Goal: Information Seeking & Learning: Learn about a topic

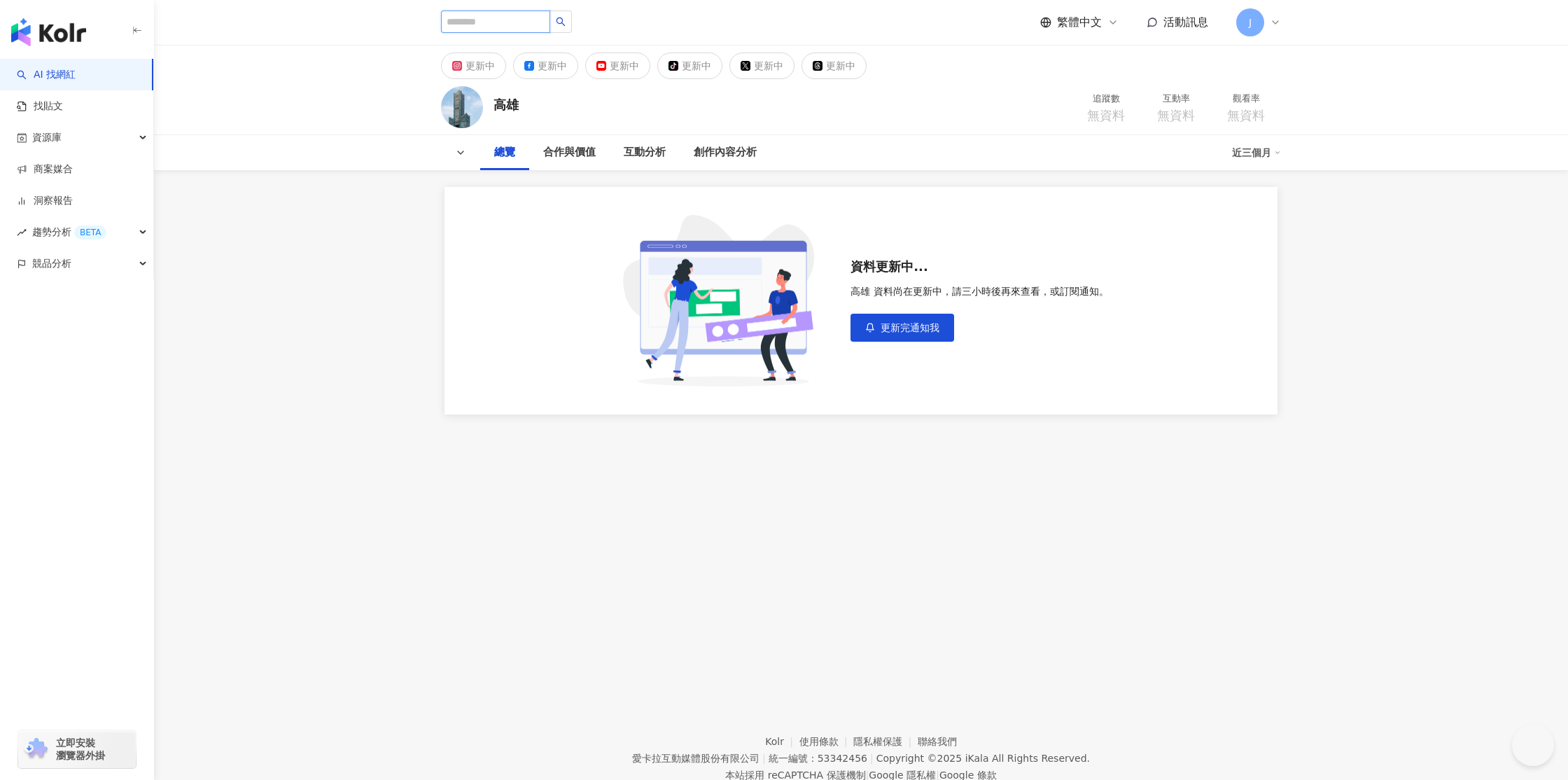
click at [481, 20] on input "search" at bounding box center [496, 21] width 109 height 22
paste input "**********"
type input "**********"
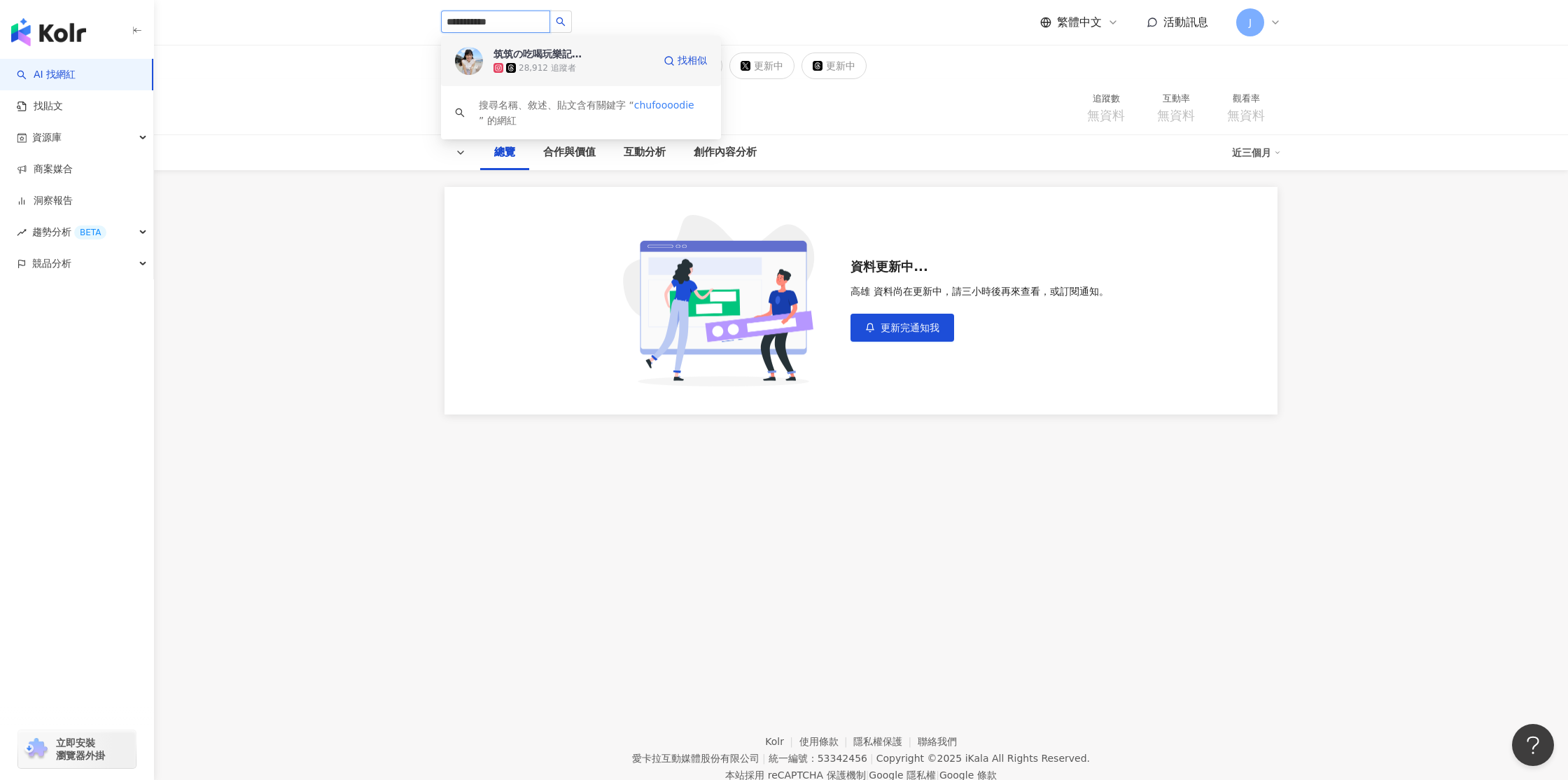
click at [619, 63] on div "28,912 追蹤者" at bounding box center [573, 68] width 159 height 14
